Goal: Task Accomplishment & Management: Complete application form

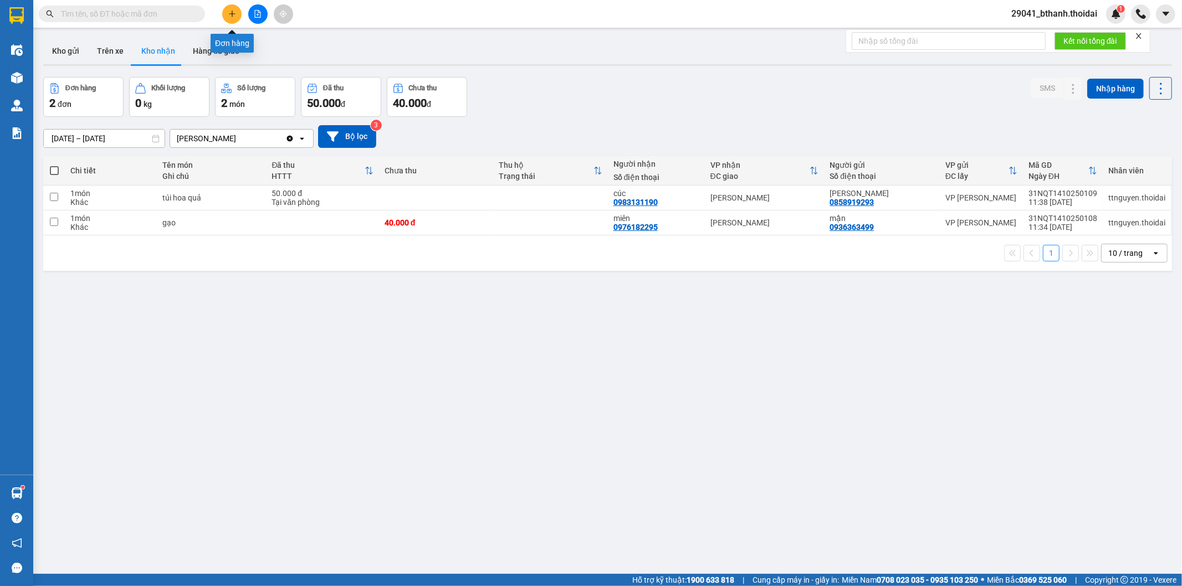
click at [229, 13] on icon "plus" at bounding box center [232, 14] width 8 height 8
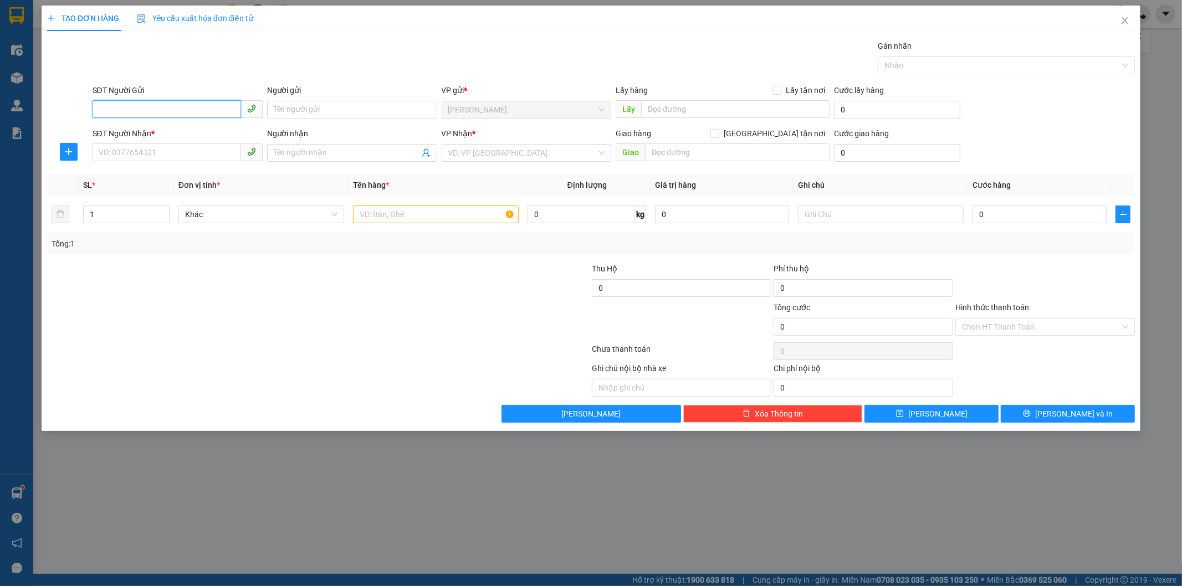
click at [130, 110] on input "SĐT Người Gửi" at bounding box center [167, 109] width 148 height 18
click at [165, 104] on input "SĐT Người Gửi" at bounding box center [167, 109] width 148 height 18
type input "0"
click at [158, 148] on input "SĐT Người Nhận *" at bounding box center [167, 152] width 148 height 18
type input "03"
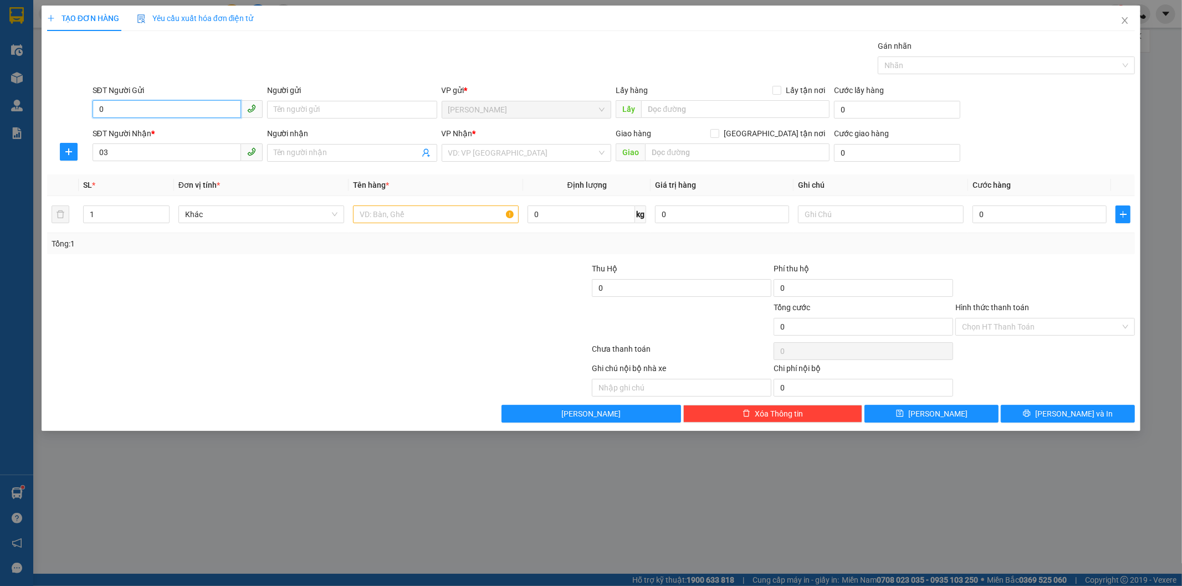
click at [138, 111] on input "0" at bounding box center [167, 109] width 148 height 18
type input "0335734138"
click at [375, 104] on input "Người gửi" at bounding box center [352, 110] width 170 height 18
click at [359, 109] on input "Người gửi" at bounding box center [352, 110] width 170 height 18
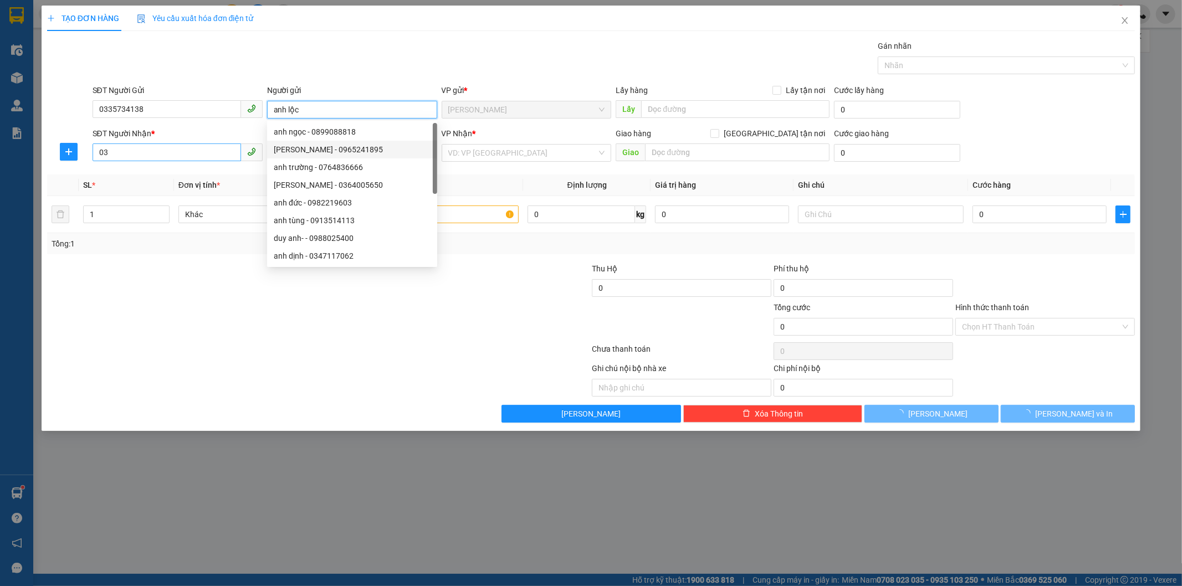
type input "anh lộc"
click at [187, 152] on input "03" at bounding box center [167, 152] width 148 height 18
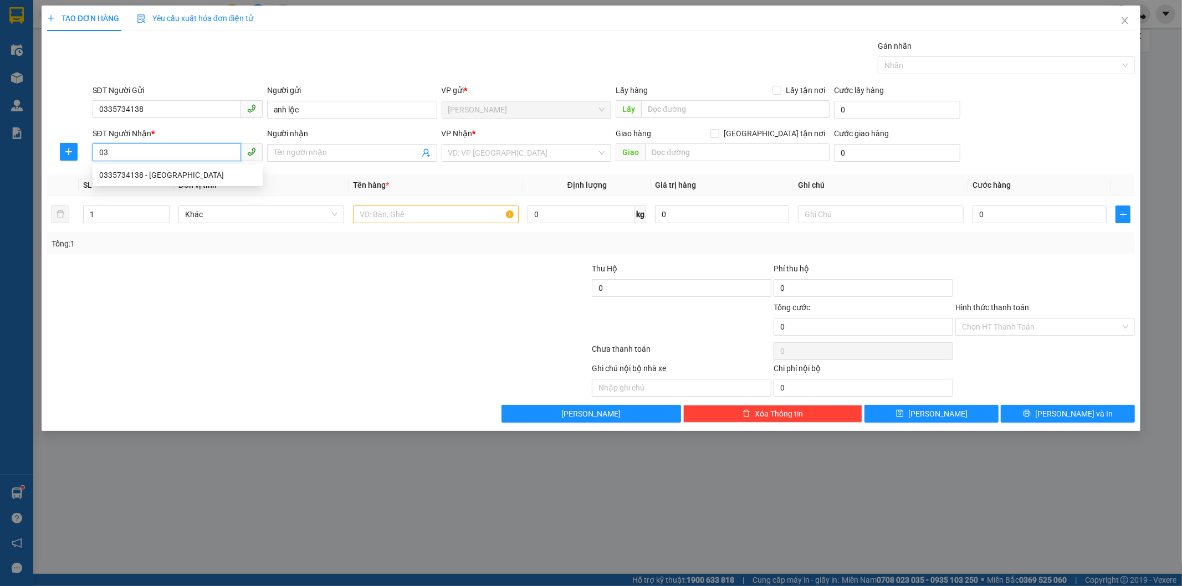
type input "0"
type input "0967915991"
click at [329, 148] on input "Người nhận" at bounding box center [347, 153] width 146 height 12
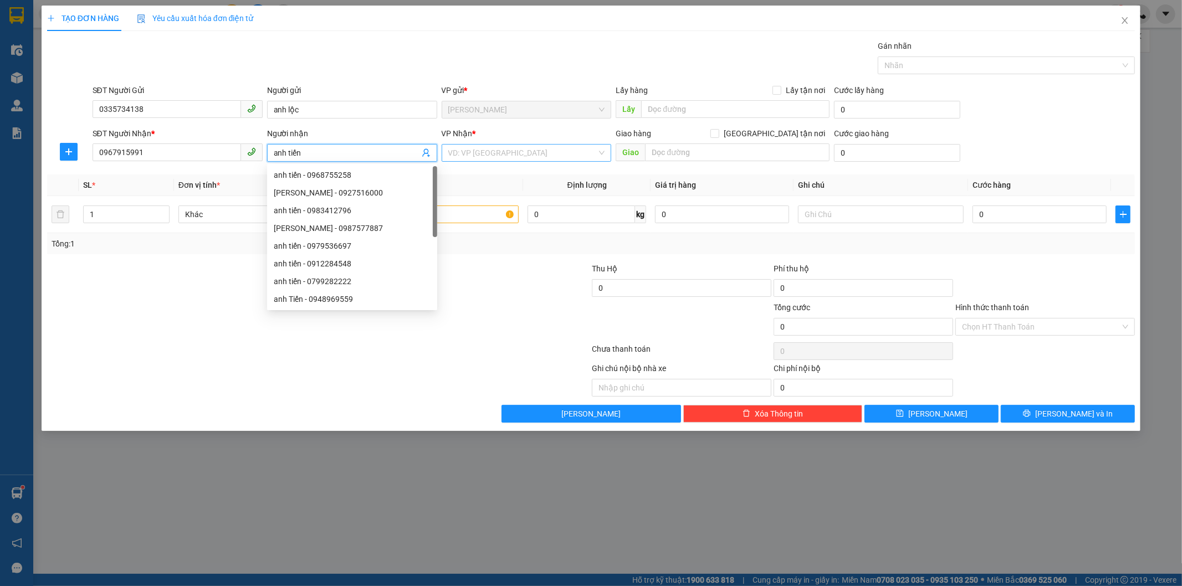
type input "anh tiến"
click at [551, 153] on input "search" at bounding box center [522, 153] width 149 height 17
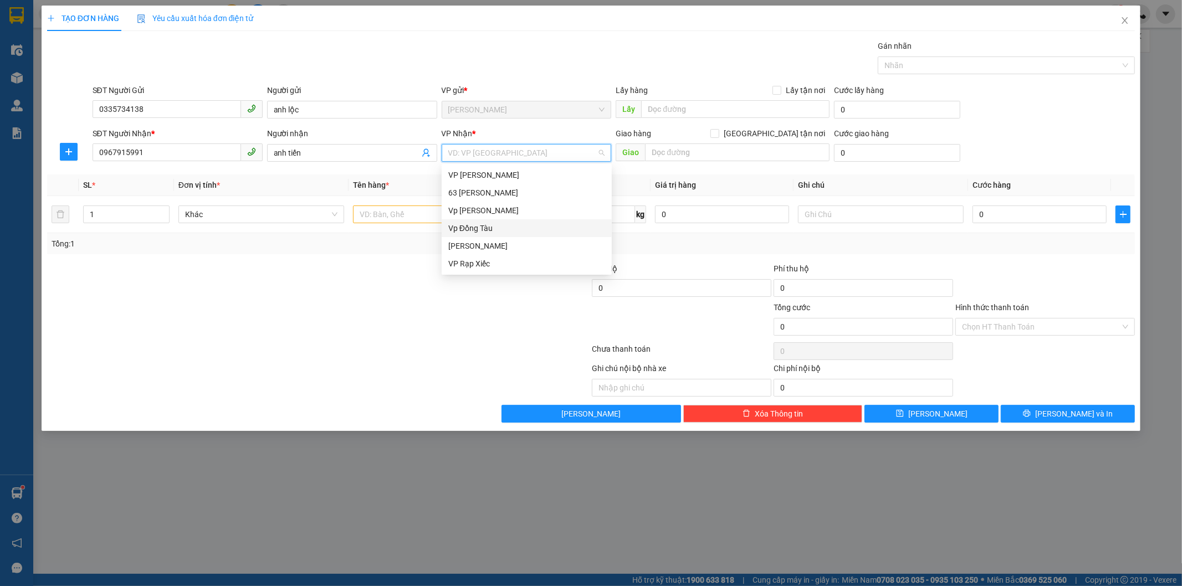
click at [496, 226] on div "Vp Đồng Tàu" at bounding box center [526, 228] width 157 height 12
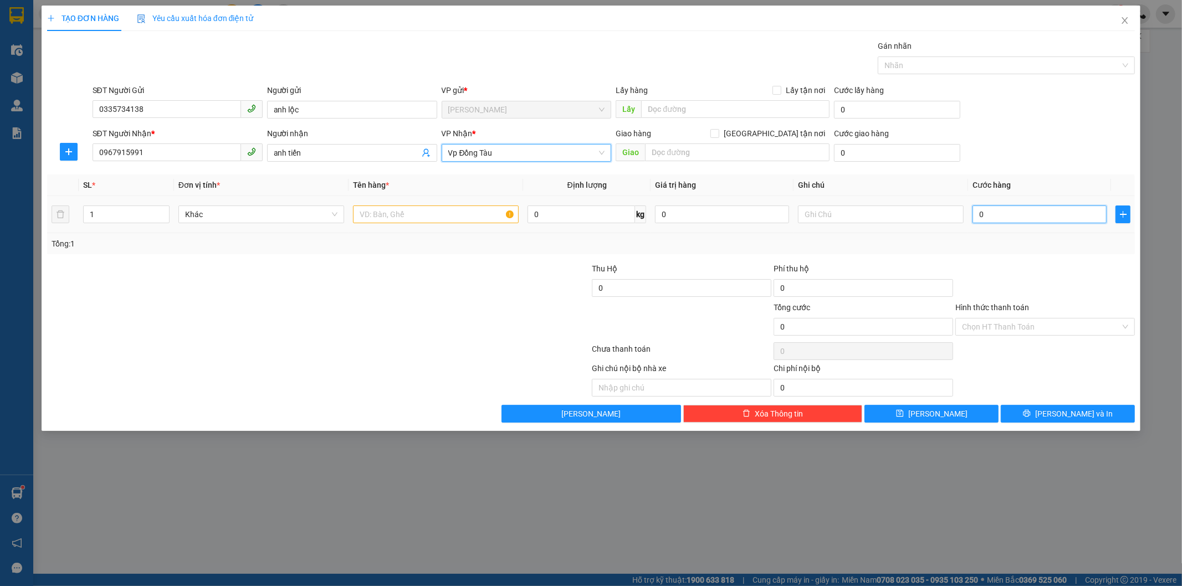
click at [1020, 213] on input "0" at bounding box center [1039, 215] width 134 height 18
type input "4"
type input "40"
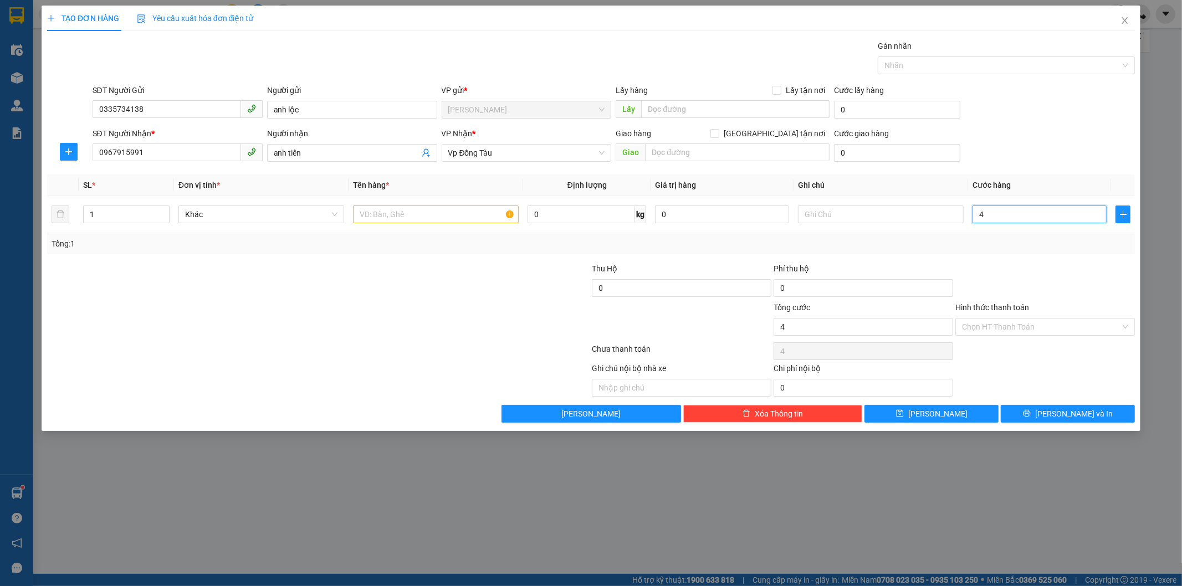
type input "40"
type input "400"
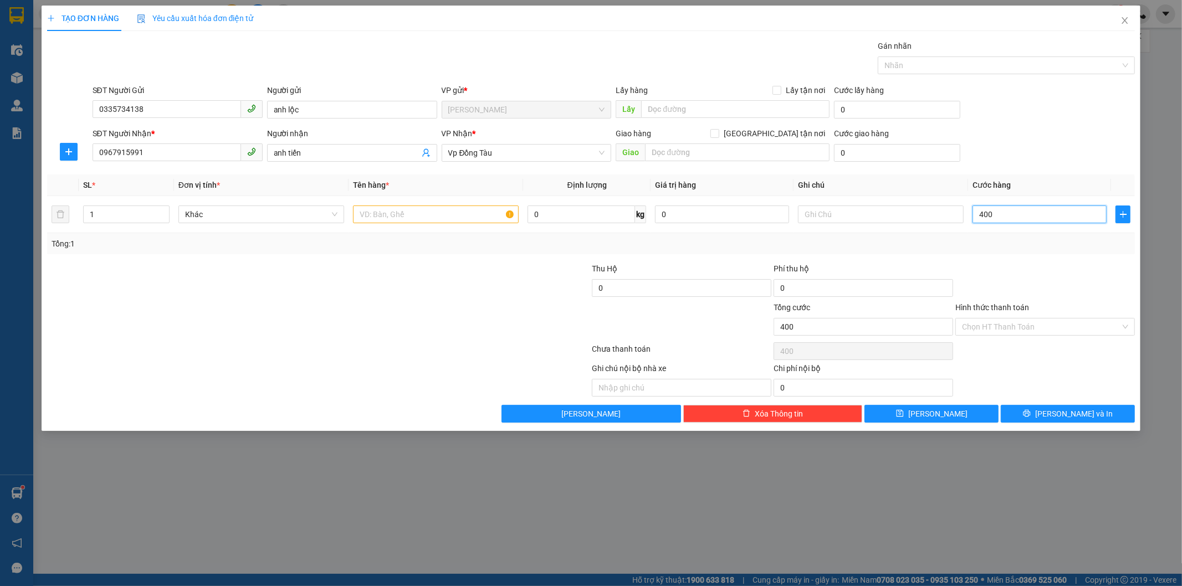
type input "4.000"
type input "40.000"
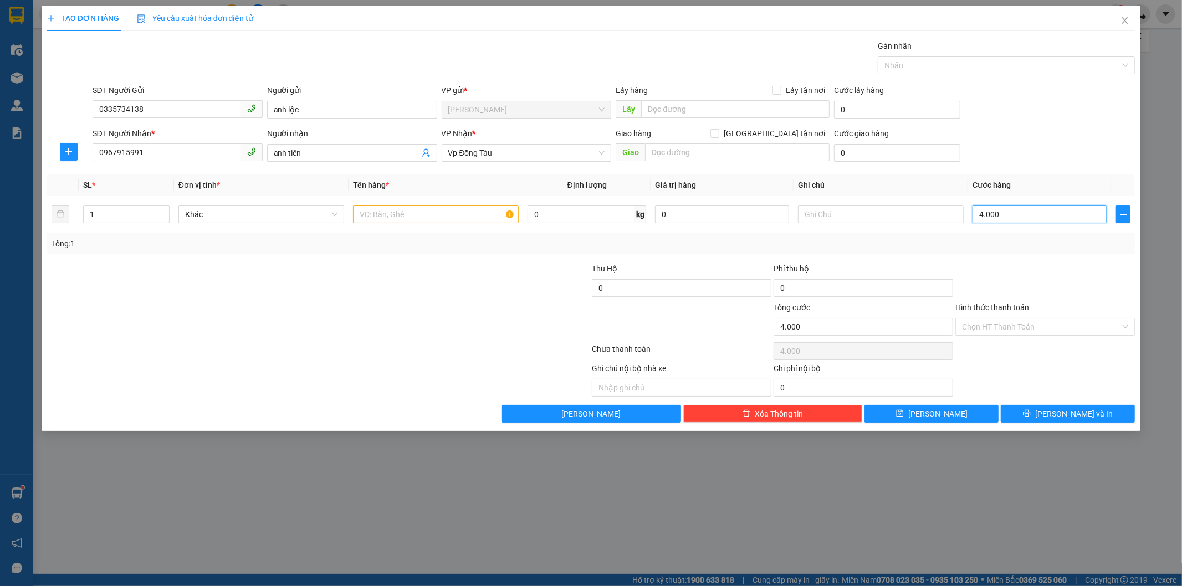
type input "40.000"
click at [422, 212] on input "text" at bounding box center [436, 215] width 166 height 18
type input "s"
type input "rửa xe"
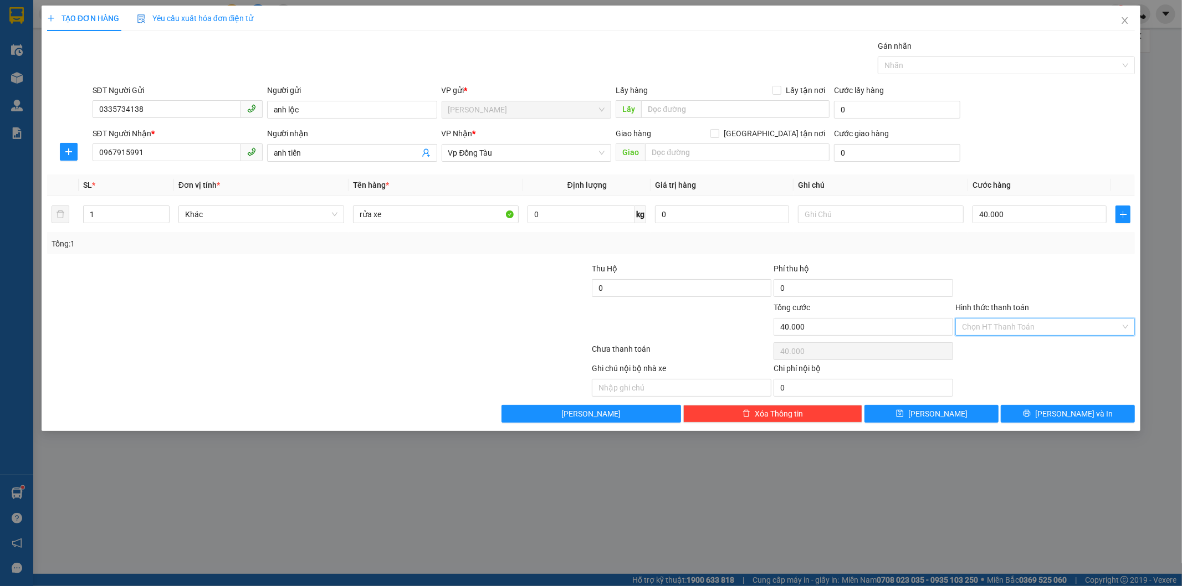
click at [1065, 327] on input "Hình thức thanh toán" at bounding box center [1041, 327] width 158 height 17
click at [1066, 413] on span "[PERSON_NAME] và In" at bounding box center [1074, 414] width 78 height 12
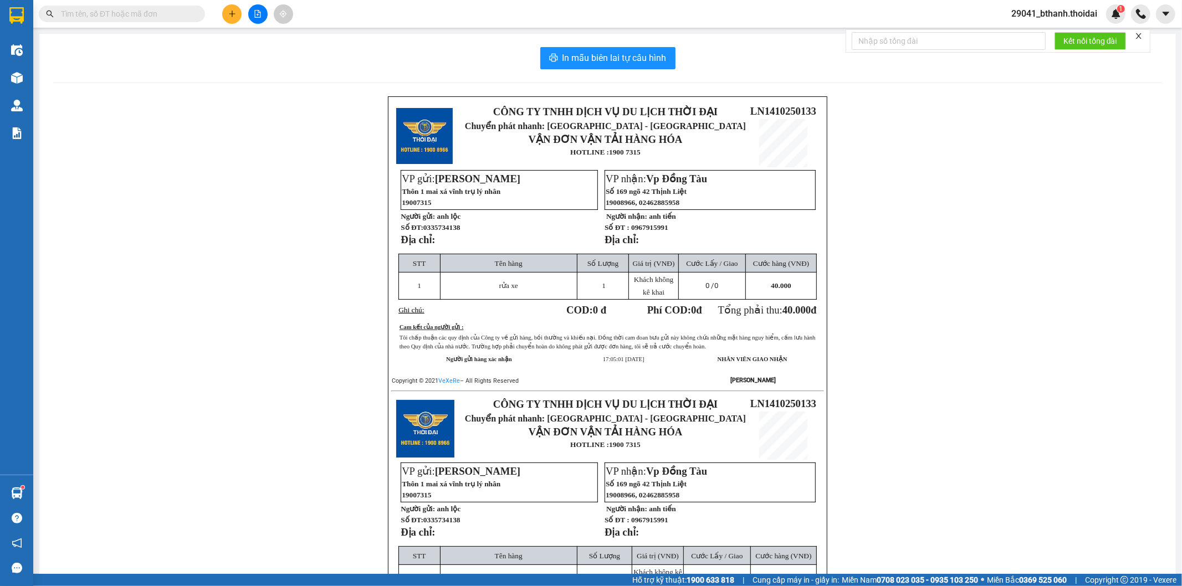
click at [131, 7] on span at bounding box center [122, 14] width 166 height 17
click at [132, 14] on input "text" at bounding box center [126, 14] width 131 height 12
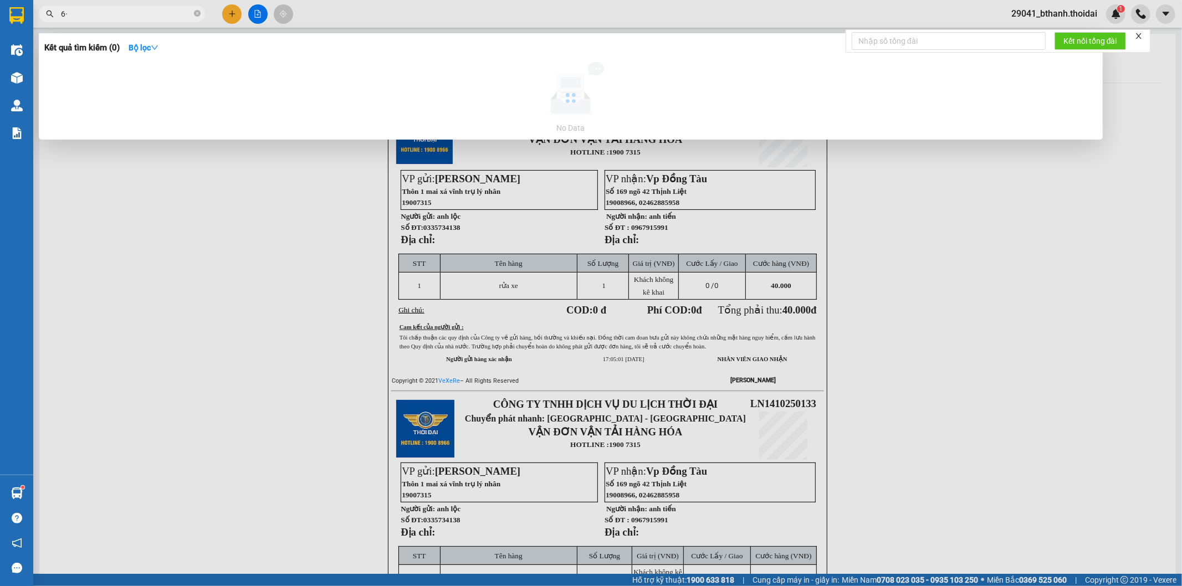
type input "6"
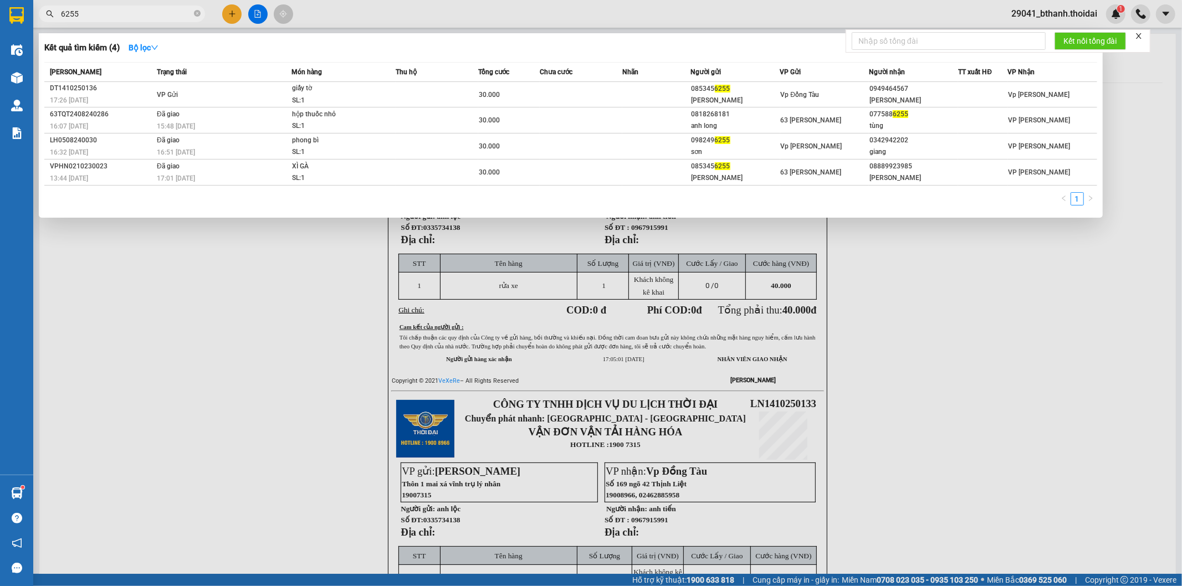
click at [117, 18] on input "6255" at bounding box center [126, 14] width 131 height 12
type input "6"
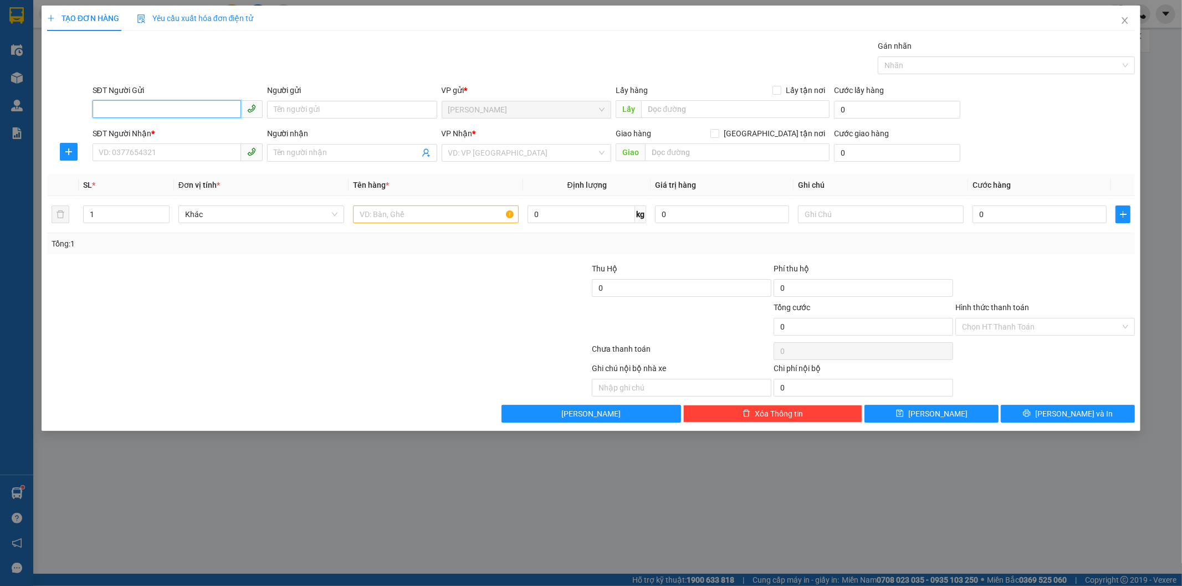
click at [190, 104] on input "SĐT Người Gửi" at bounding box center [167, 109] width 148 height 18
click at [96, 21] on span "TẠO ĐƠN HÀNG" at bounding box center [83, 18] width 72 height 9
click at [143, 104] on input "SĐT Người Gửi" at bounding box center [167, 109] width 148 height 18
type input "0363851494"
click at [231, 126] on div "0363851494 - DƯƠNG" at bounding box center [177, 132] width 157 height 12
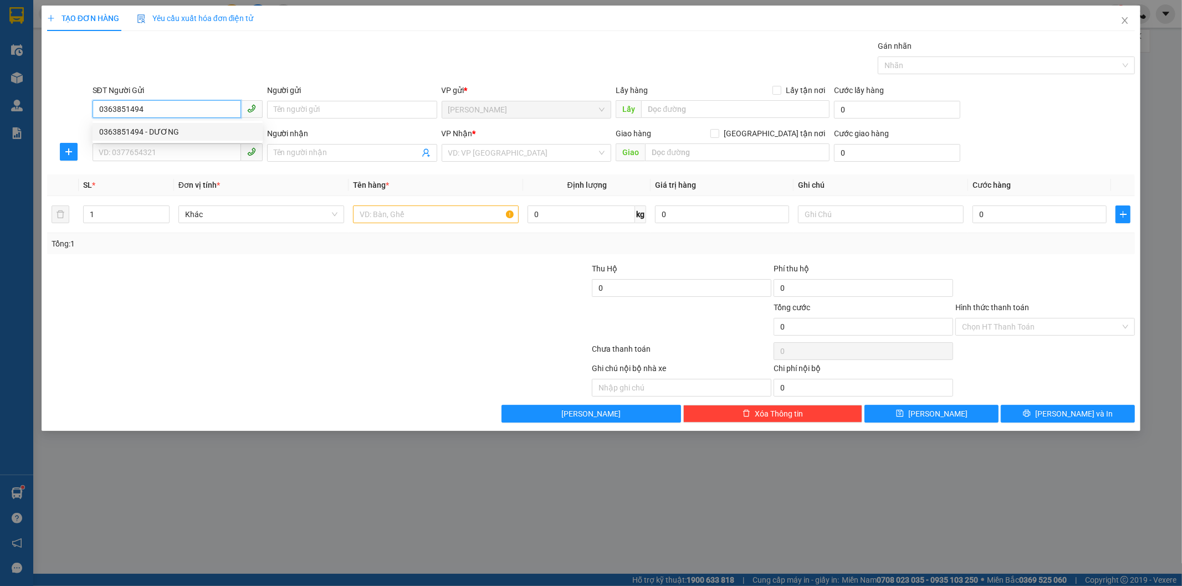
type input "DƯƠNG"
type input "0363851494"
click at [195, 151] on input "SĐT Người Nhận *" at bounding box center [167, 152] width 148 height 18
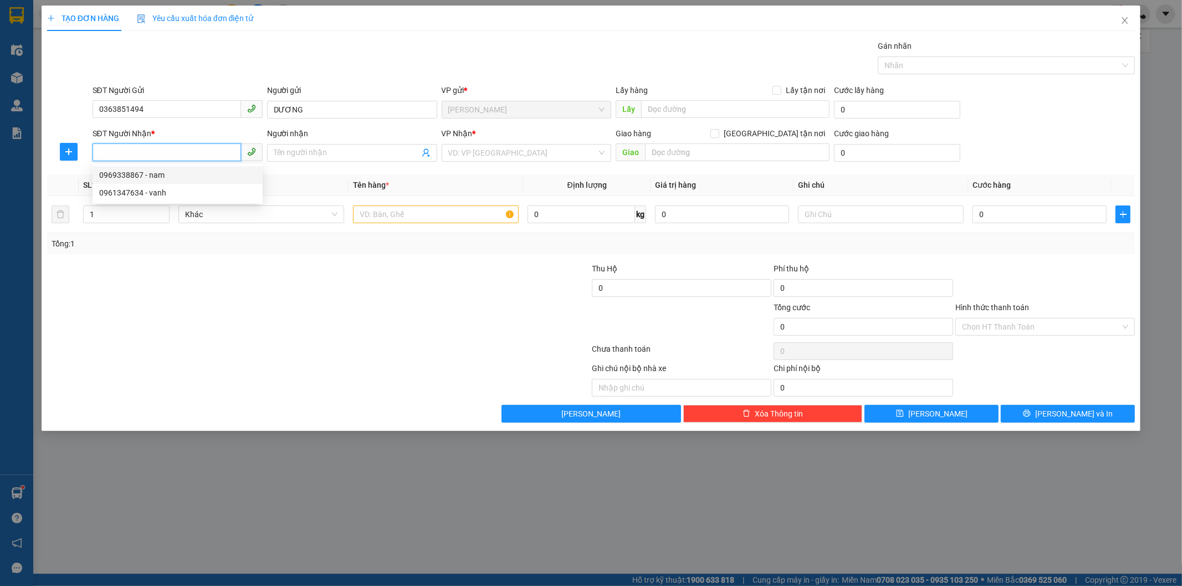
click at [188, 150] on input "SĐT Người Nhận *" at bounding box center [167, 152] width 148 height 18
type input "0969338867"
click at [299, 146] on span at bounding box center [352, 153] width 170 height 18
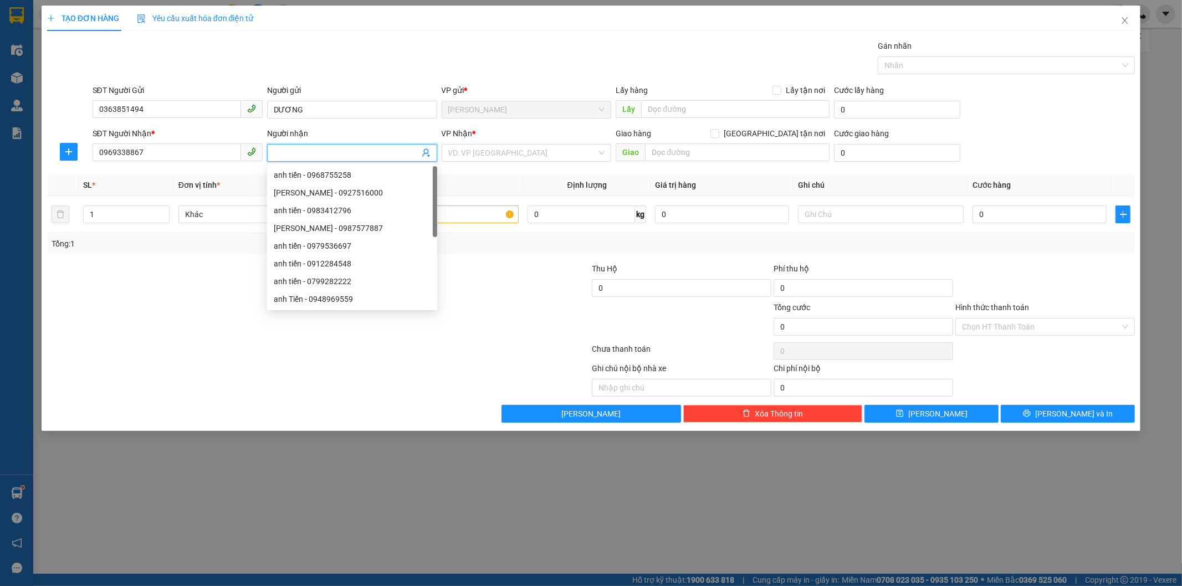
click at [322, 150] on input "Người nhận" at bounding box center [347, 153] width 146 height 12
click at [310, 150] on input "Người nhận" at bounding box center [347, 153] width 146 height 12
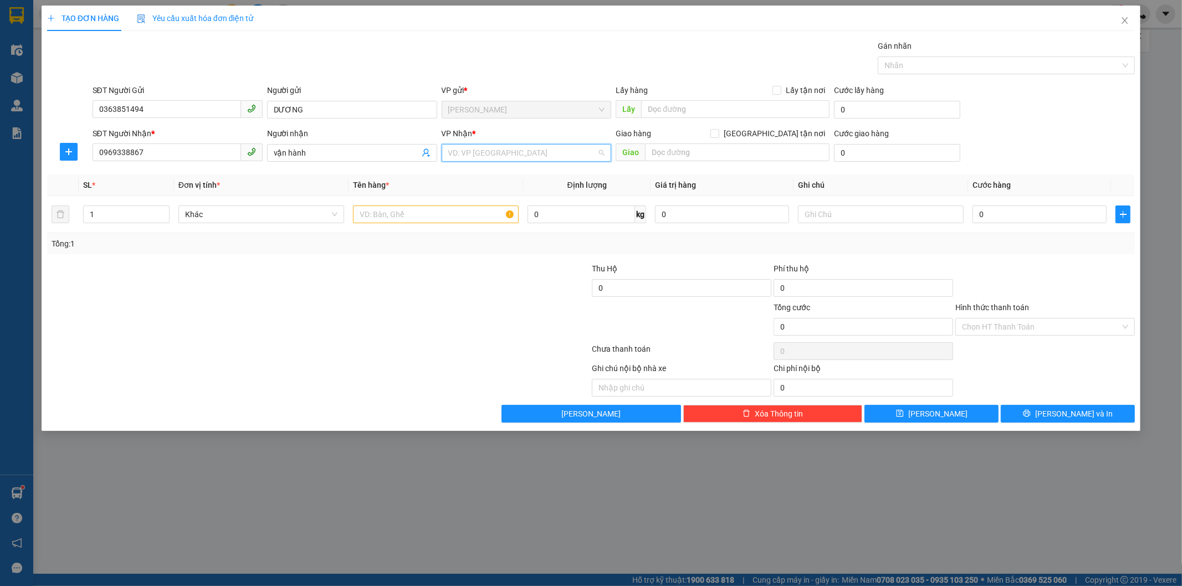
click at [511, 150] on input "search" at bounding box center [522, 153] width 149 height 17
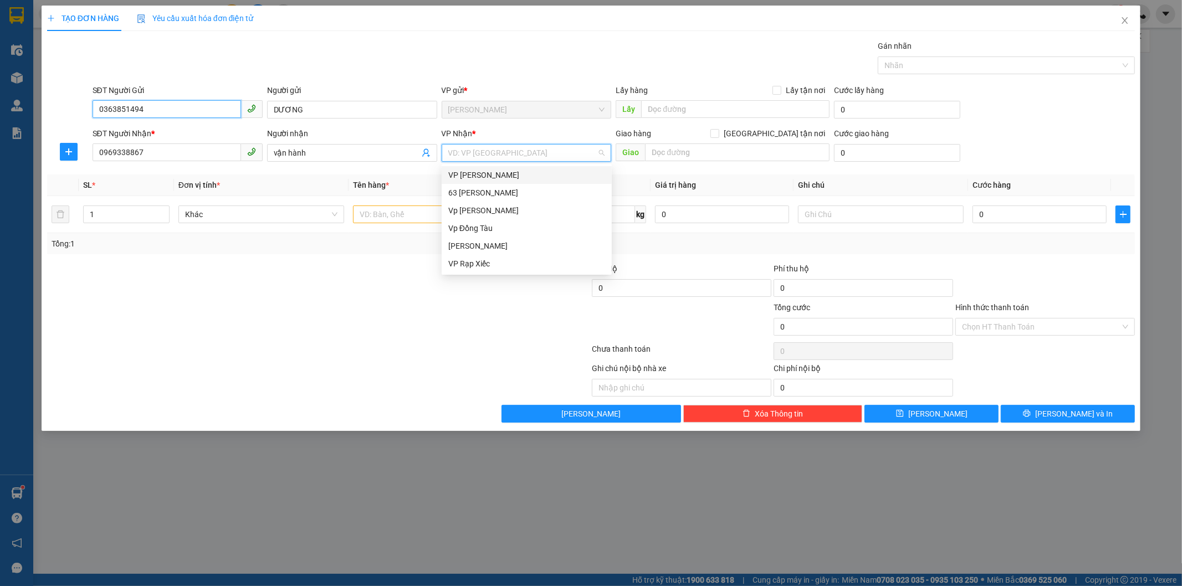
click at [170, 109] on input "0363851494" at bounding box center [167, 109] width 148 height 18
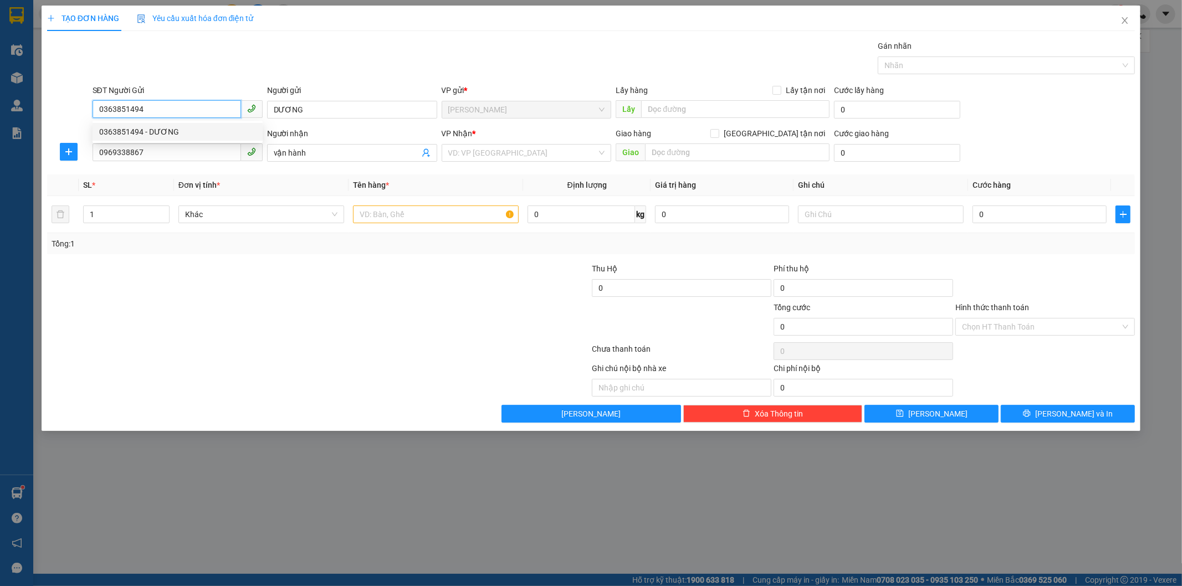
click at [172, 134] on div "0363851494 - DƯƠNG" at bounding box center [177, 132] width 157 height 12
click at [175, 148] on input "0969338867" at bounding box center [167, 152] width 148 height 18
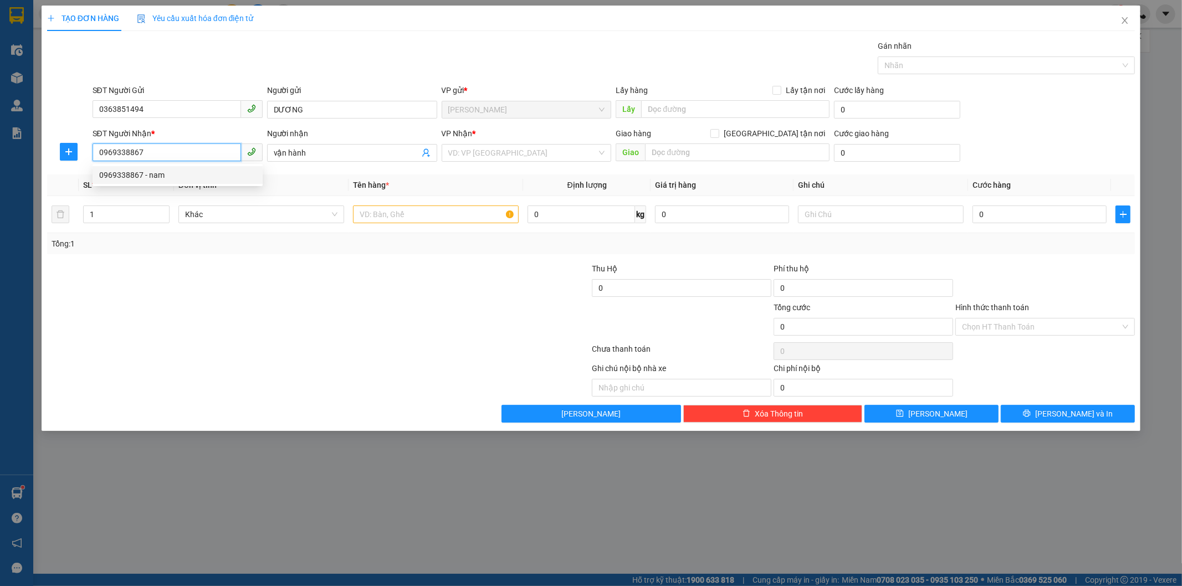
click at [206, 173] on div "0969338867 - nam" at bounding box center [177, 175] width 157 height 12
type input "nam"
click at [440, 209] on input "text" at bounding box center [436, 215] width 166 height 18
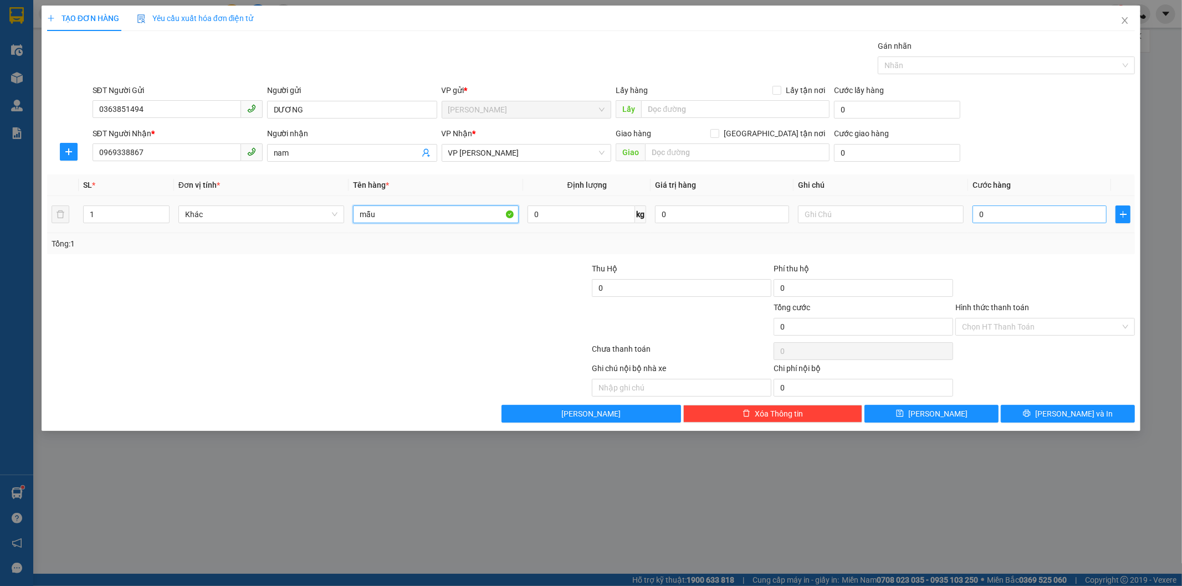
type input "mẫu"
click at [1007, 218] on input "0" at bounding box center [1039, 215] width 134 height 18
type input "3"
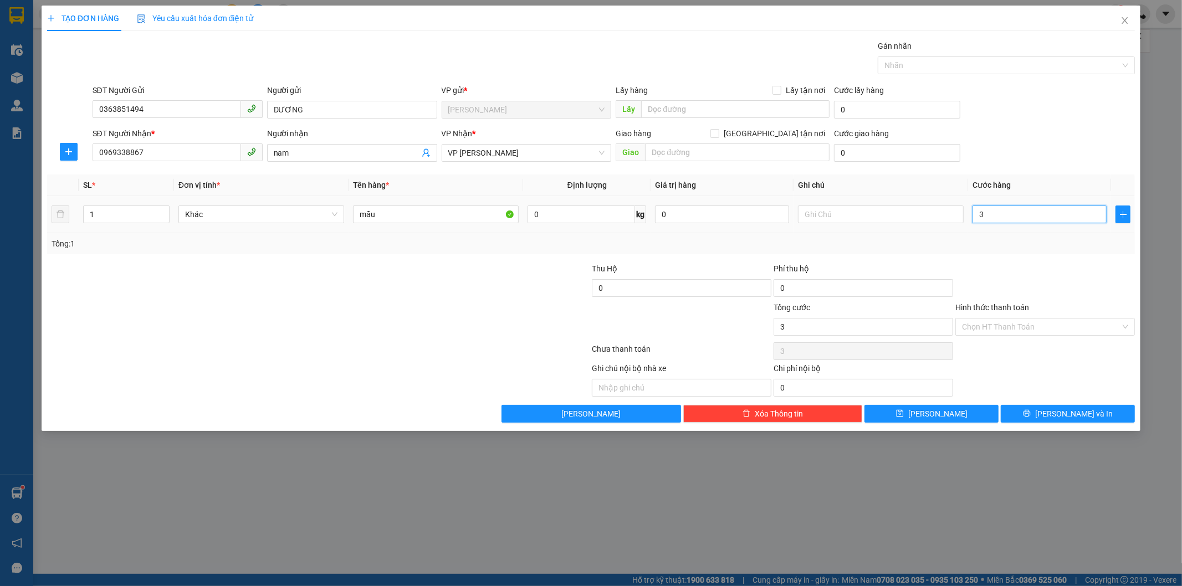
type input "30"
type input "300"
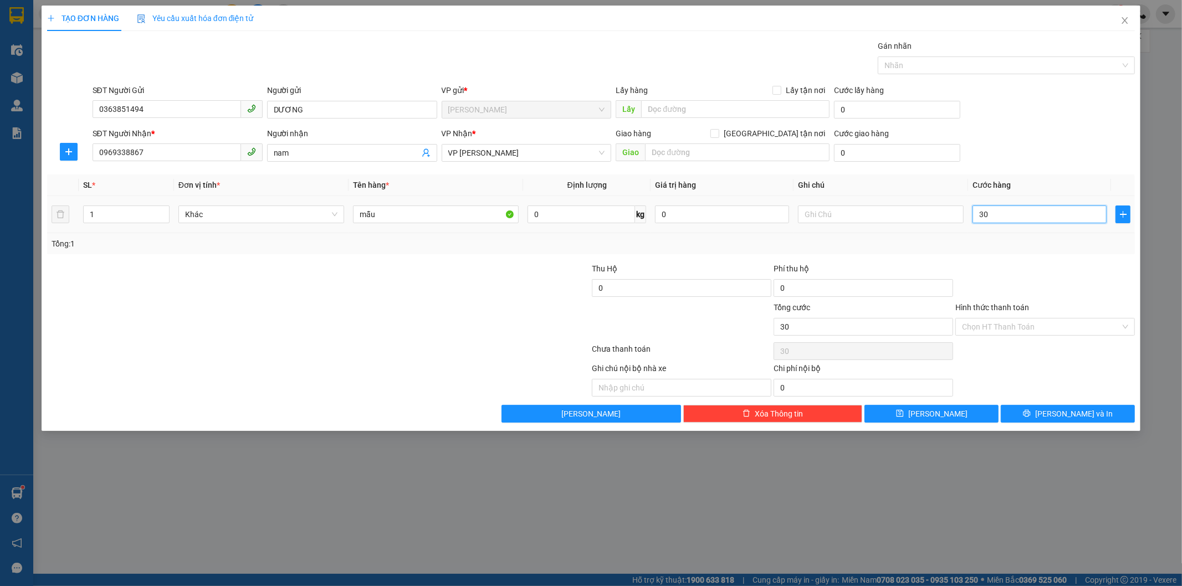
type input "300"
type input "3.000"
type input "30.000"
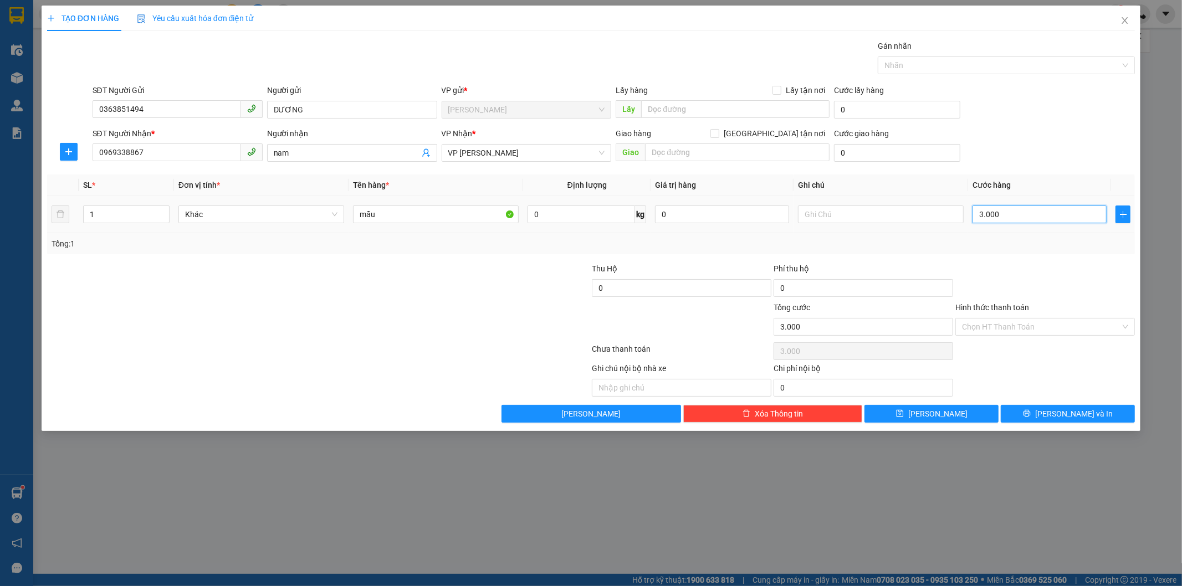
type input "30.000"
click at [1009, 325] on input "Hình thức thanh toán" at bounding box center [1041, 327] width 158 height 17
click at [1034, 248] on div "Tổng: 1" at bounding box center [591, 244] width 1079 height 12
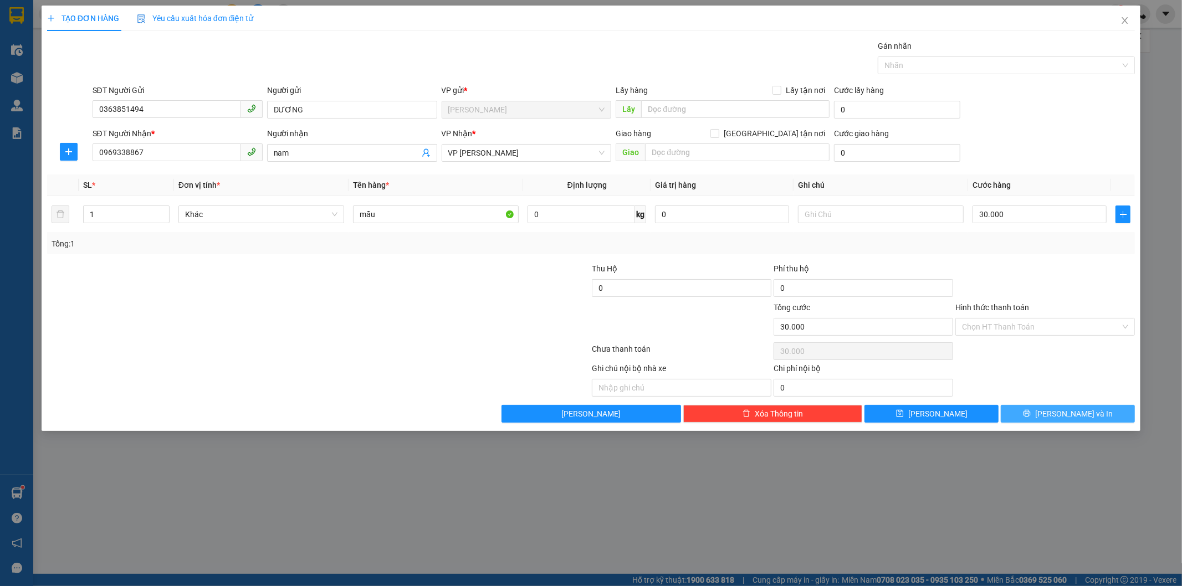
click at [1025, 412] on button "[PERSON_NAME] và In" at bounding box center [1067, 414] width 134 height 18
